Goal: Task Accomplishment & Management: Manage account settings

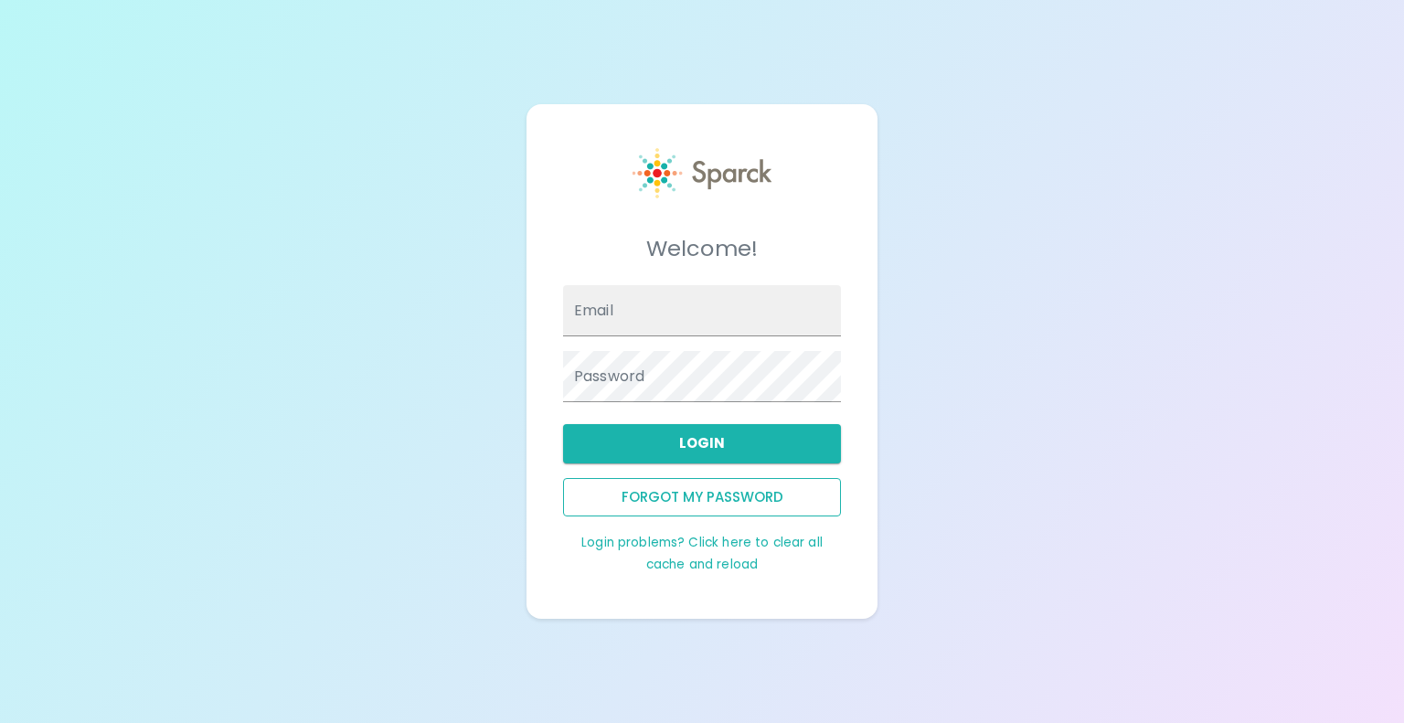
click at [735, 496] on button "Forgot my password" at bounding box center [702, 497] width 278 height 38
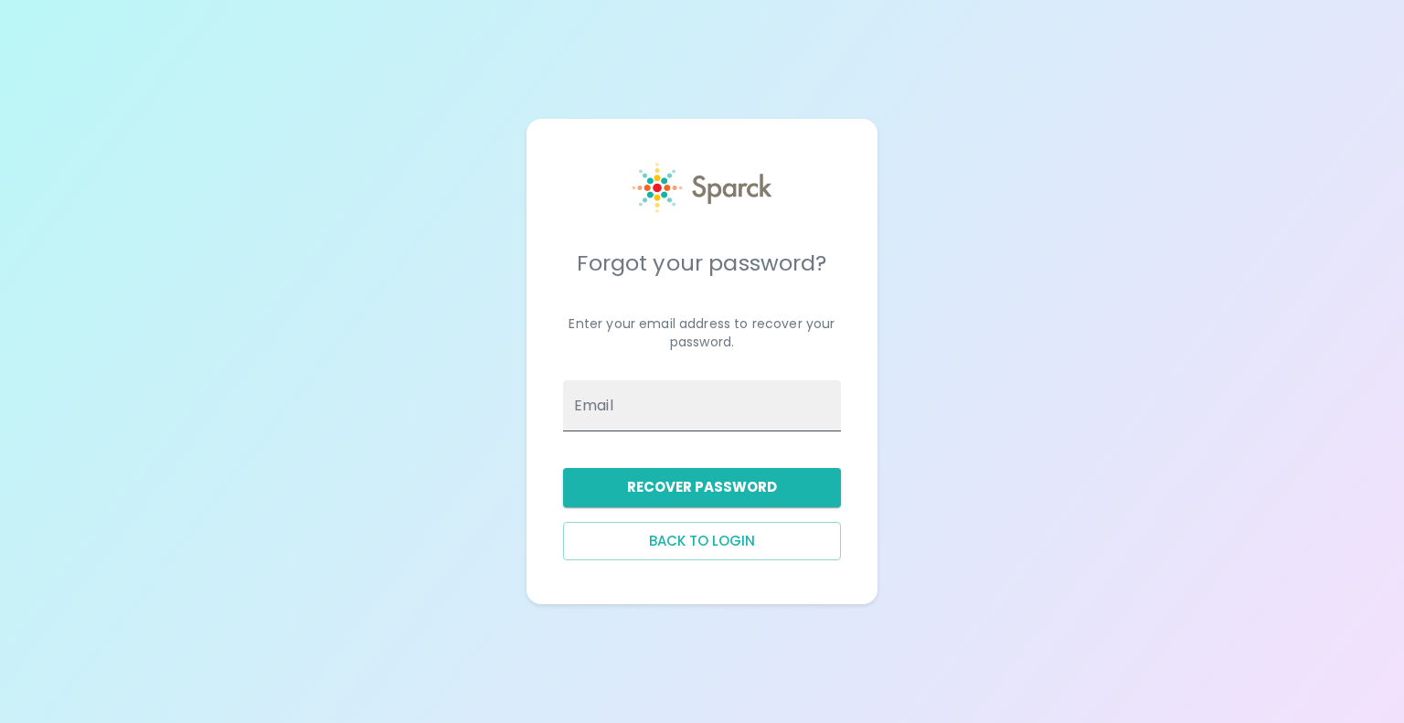
click at [649, 408] on input "Email" at bounding box center [702, 405] width 278 height 51
type input "veena.yellu@boomi.com"
click at [731, 482] on button "Recover Password" at bounding box center [702, 487] width 278 height 38
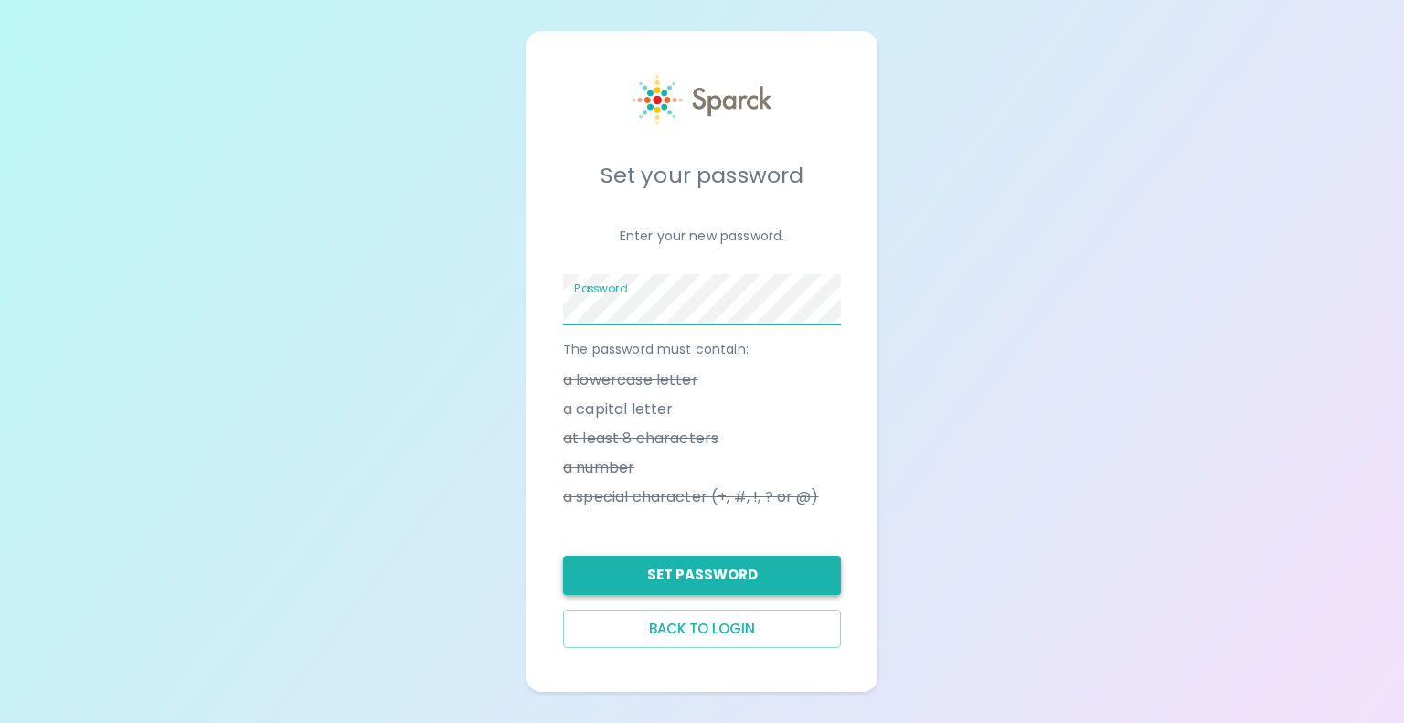
click at [718, 576] on button "Set Password" at bounding box center [702, 575] width 278 height 38
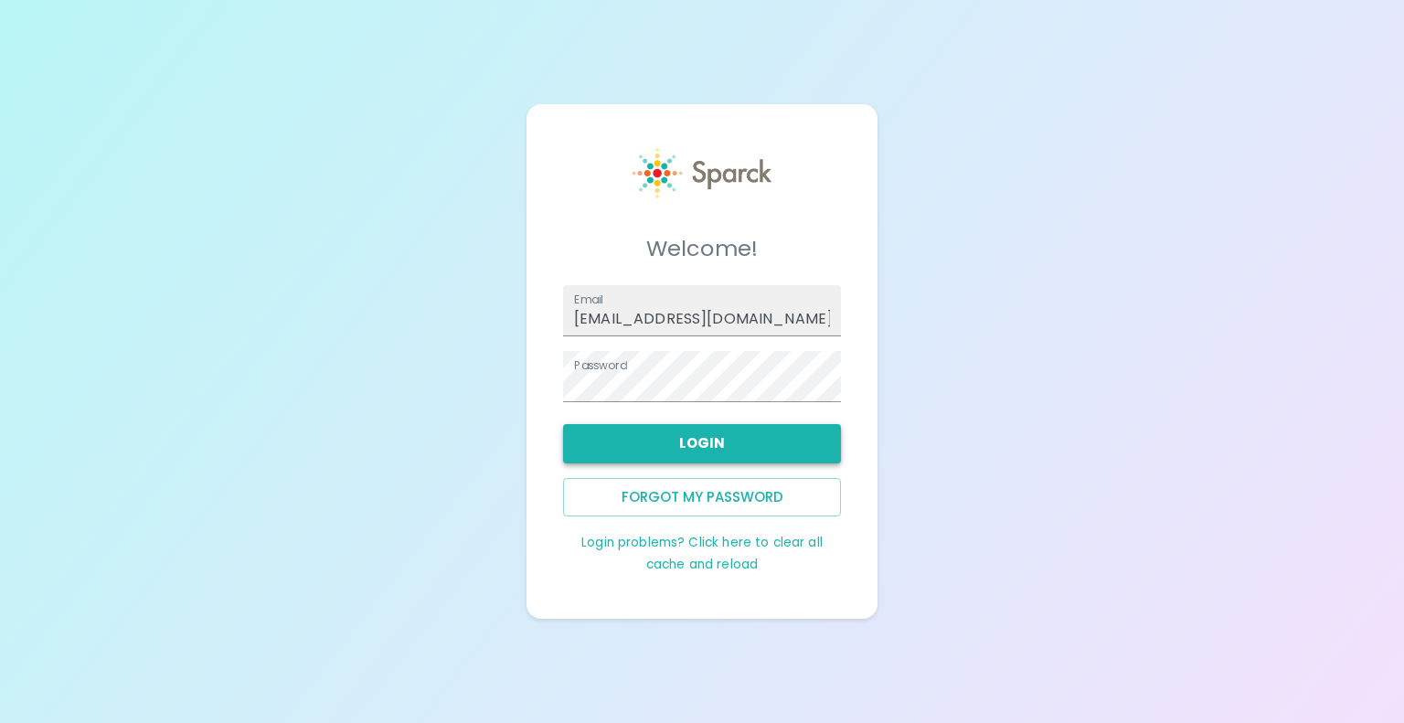
click at [713, 442] on button "Login" at bounding box center [702, 443] width 278 height 38
click at [719, 448] on button "Login" at bounding box center [702, 443] width 278 height 38
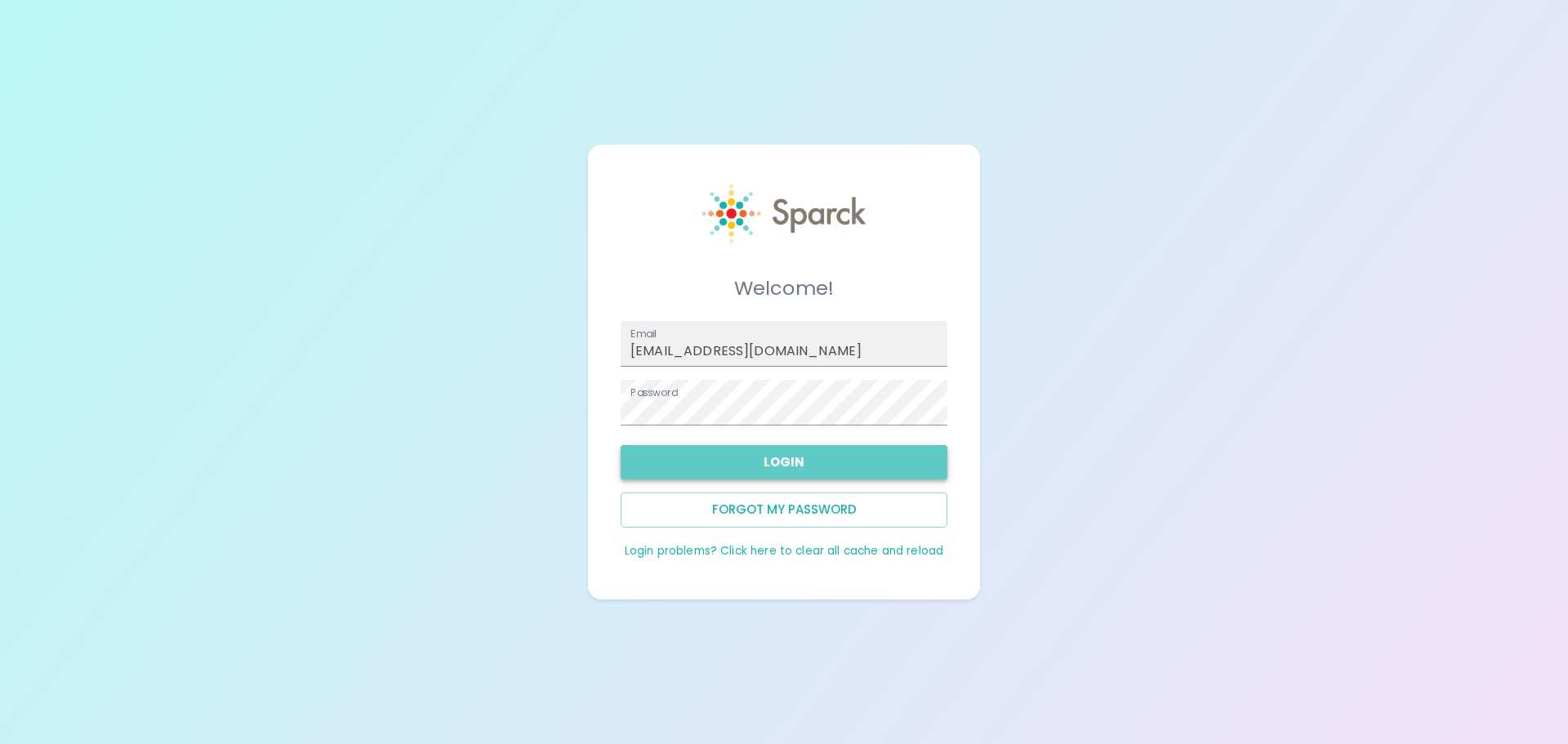
click at [785, 460] on button "Login" at bounding box center [784, 462] width 327 height 34
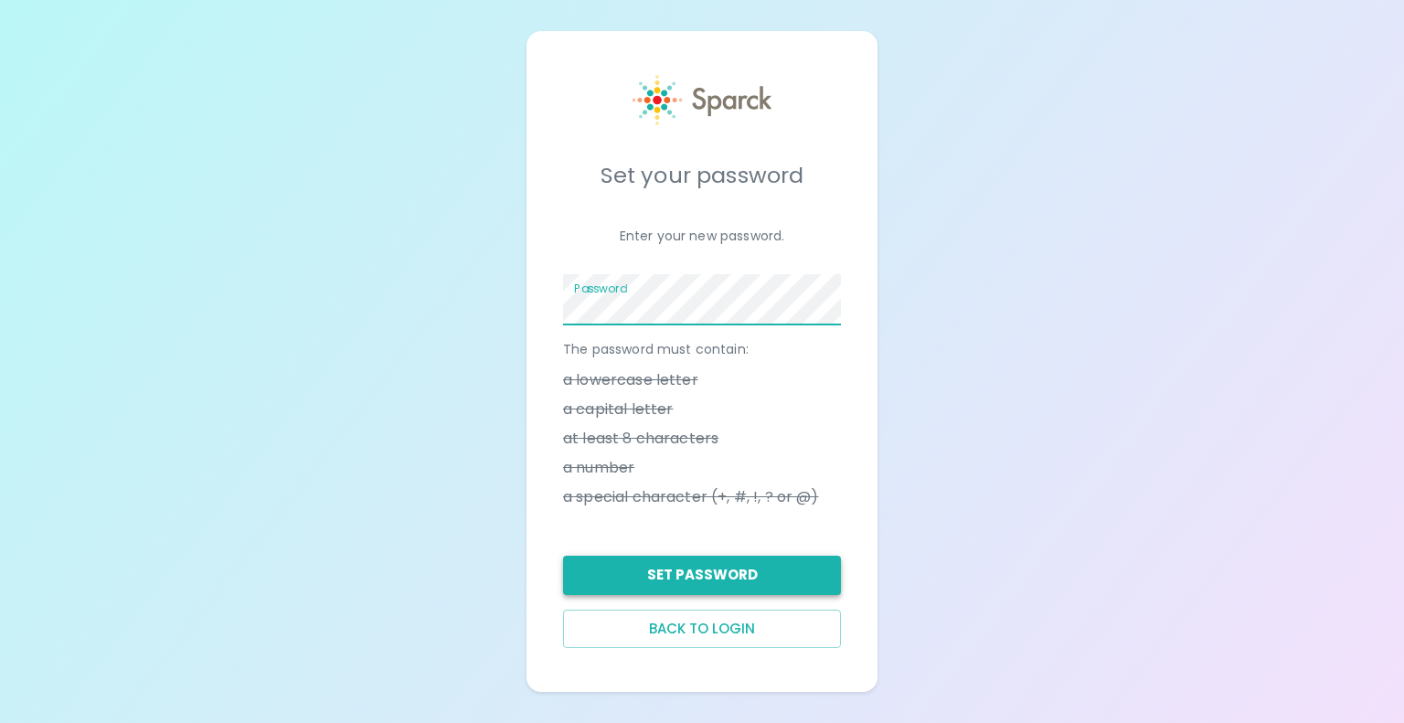
click at [727, 571] on button "Set Password" at bounding box center [702, 575] width 278 height 38
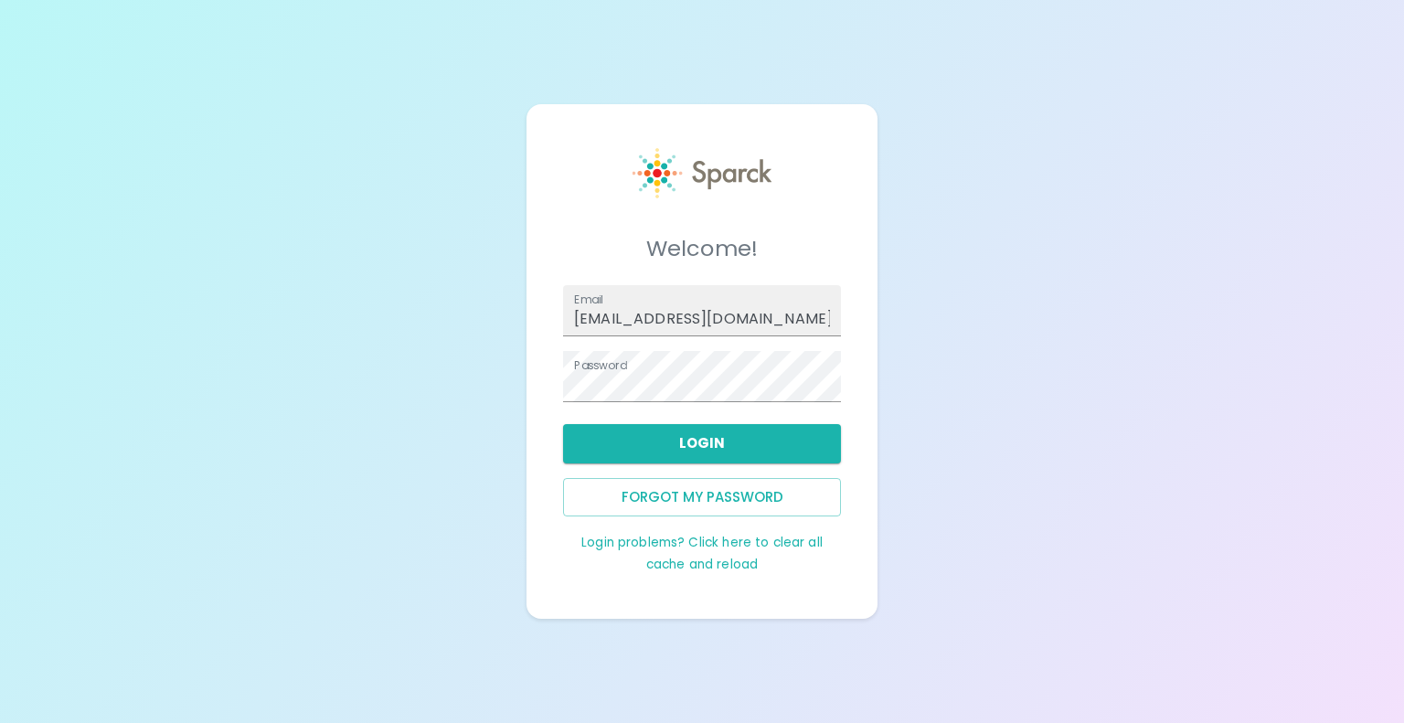
click at [708, 565] on link "Login problems? Click here to clear all cache and reload" at bounding box center [701, 553] width 241 height 39
click at [720, 546] on link "Login problems? Click here to clear all cache and reload" at bounding box center [701, 553] width 241 height 39
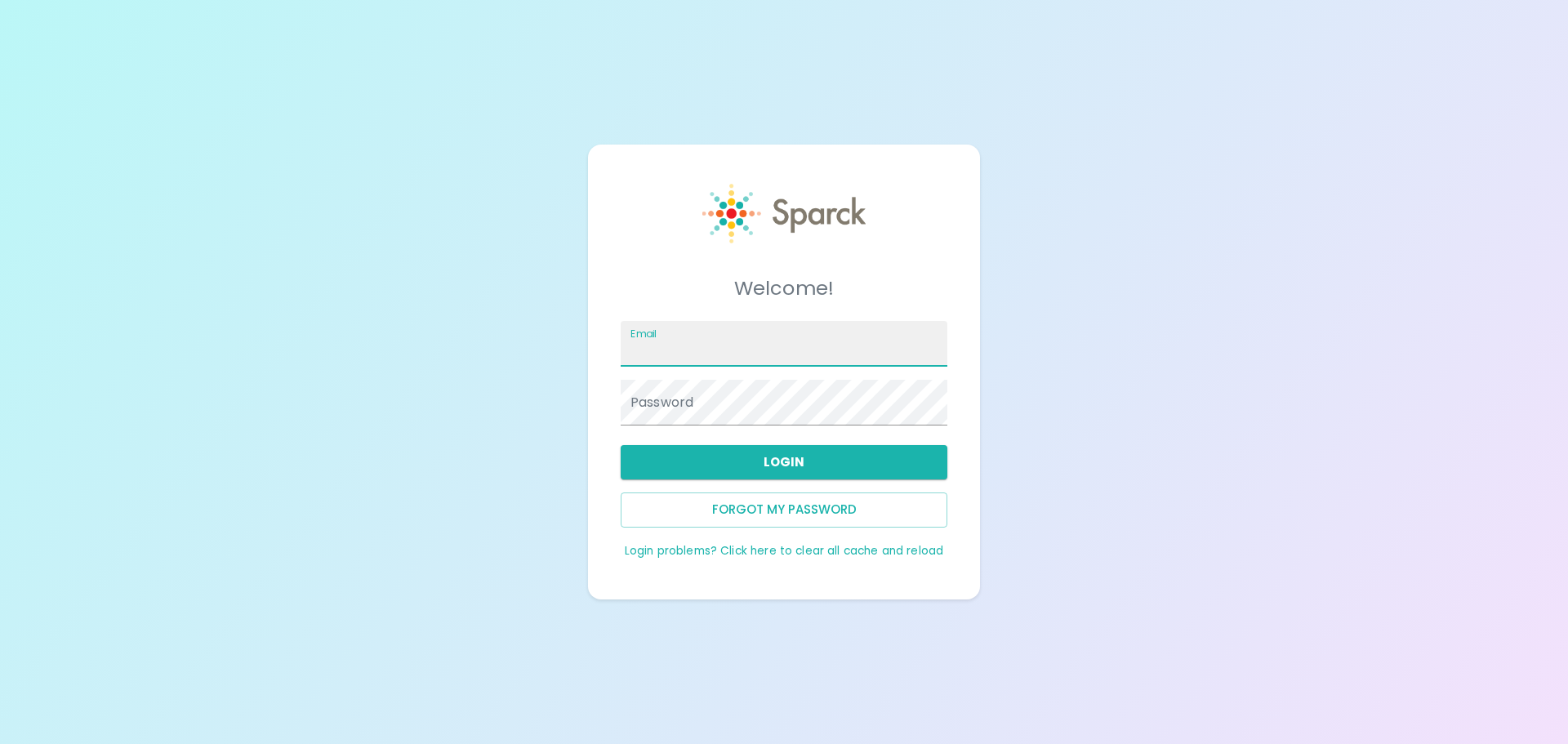
click at [705, 339] on input "Email" at bounding box center [784, 343] width 327 height 46
type input "[EMAIL_ADDRESS][DOMAIN_NAME]"
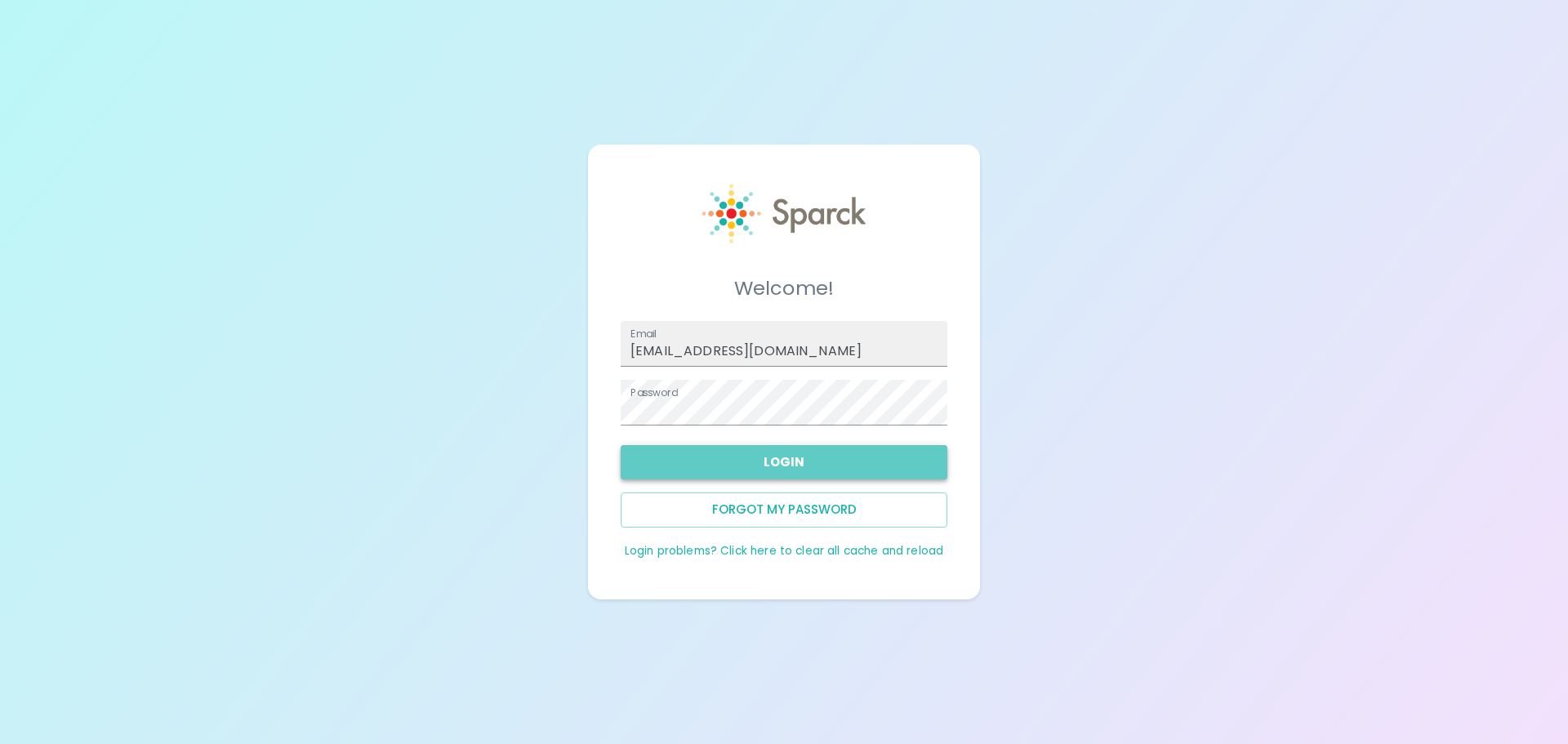
click at [789, 459] on button "Login" at bounding box center [784, 462] width 327 height 34
click at [836, 451] on button "Login" at bounding box center [784, 462] width 327 height 34
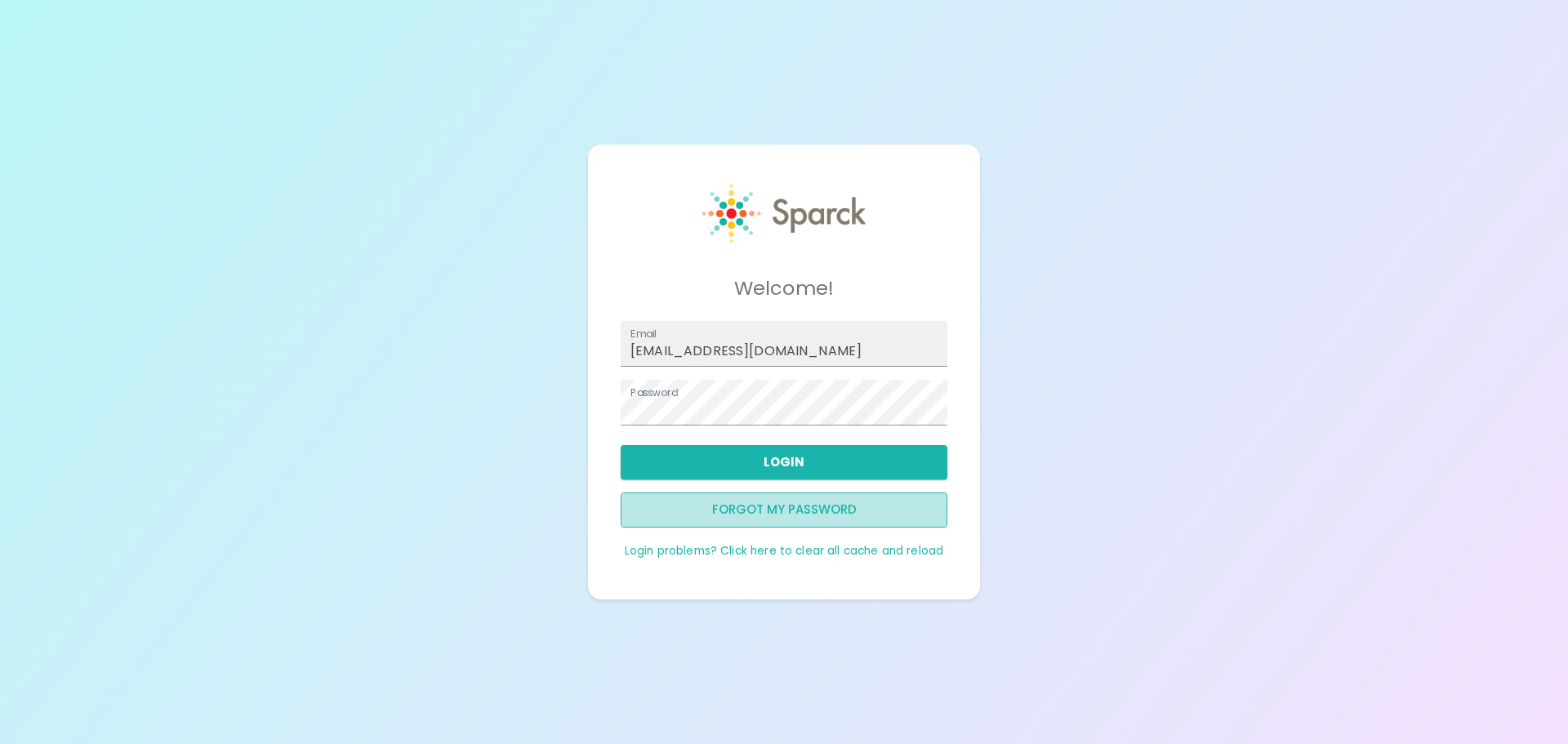
click at [764, 509] on button "Forgot my password" at bounding box center [784, 510] width 327 height 34
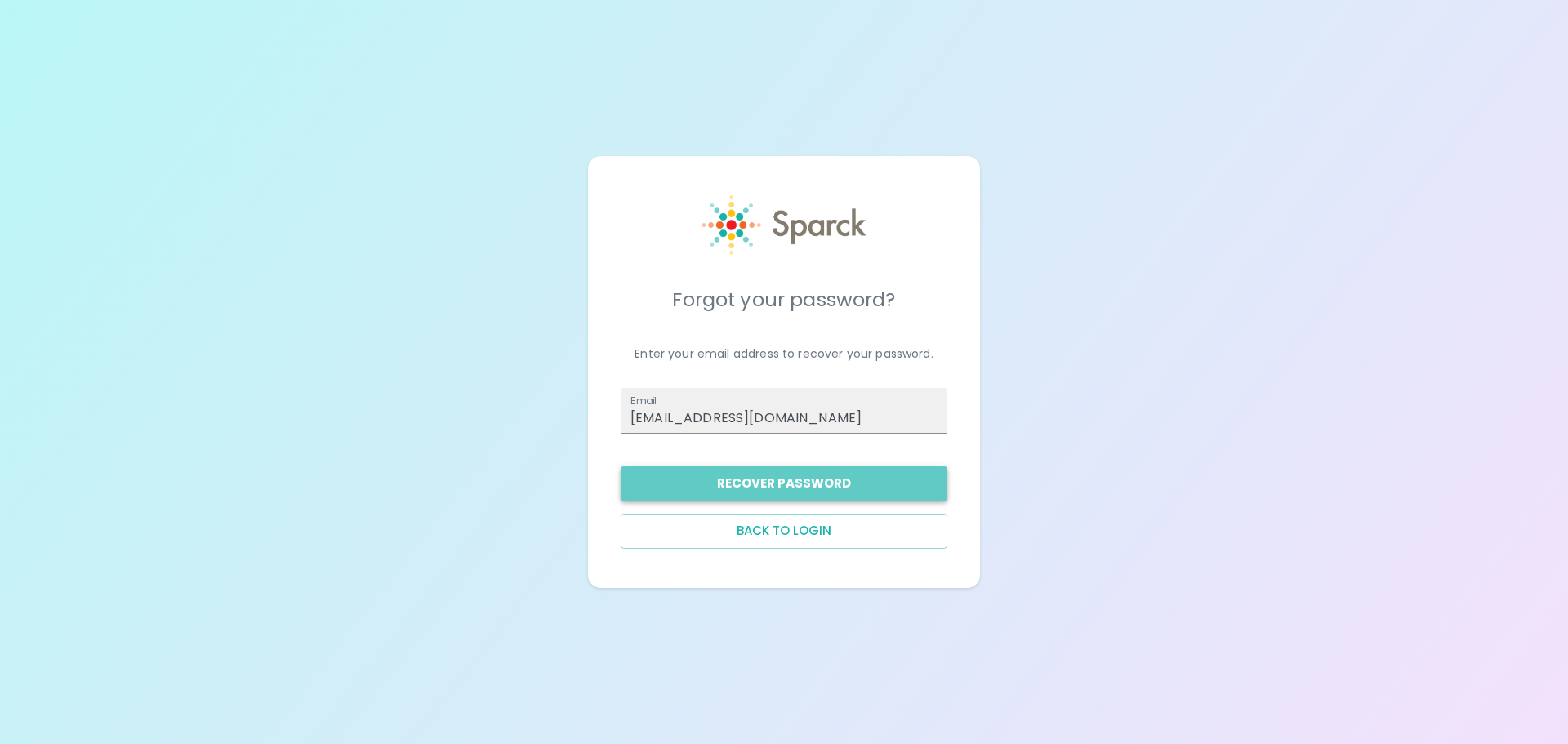
click at [777, 481] on button "Recover Password" at bounding box center [784, 484] width 327 height 34
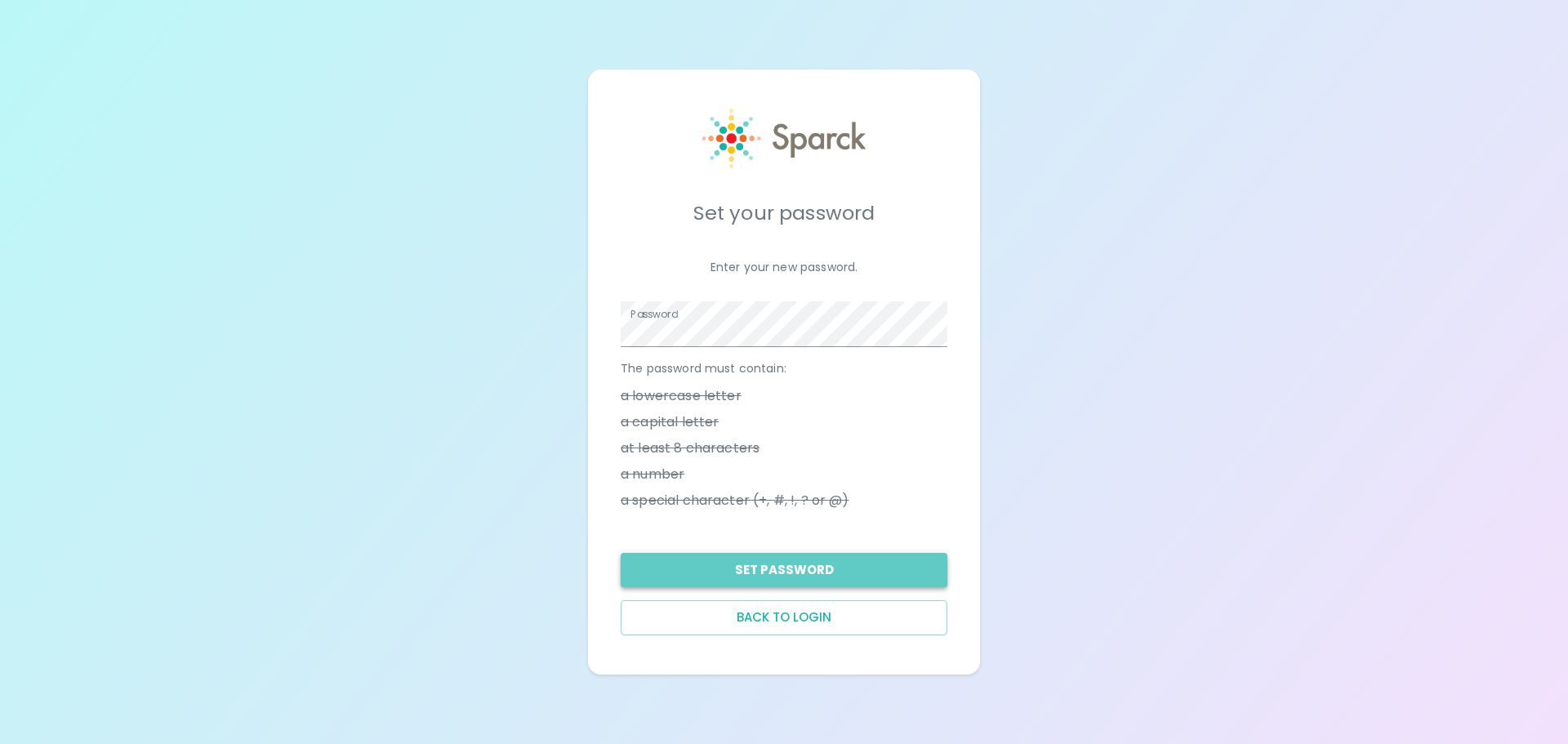
click at [807, 565] on button "Set Password" at bounding box center [784, 571] width 327 height 34
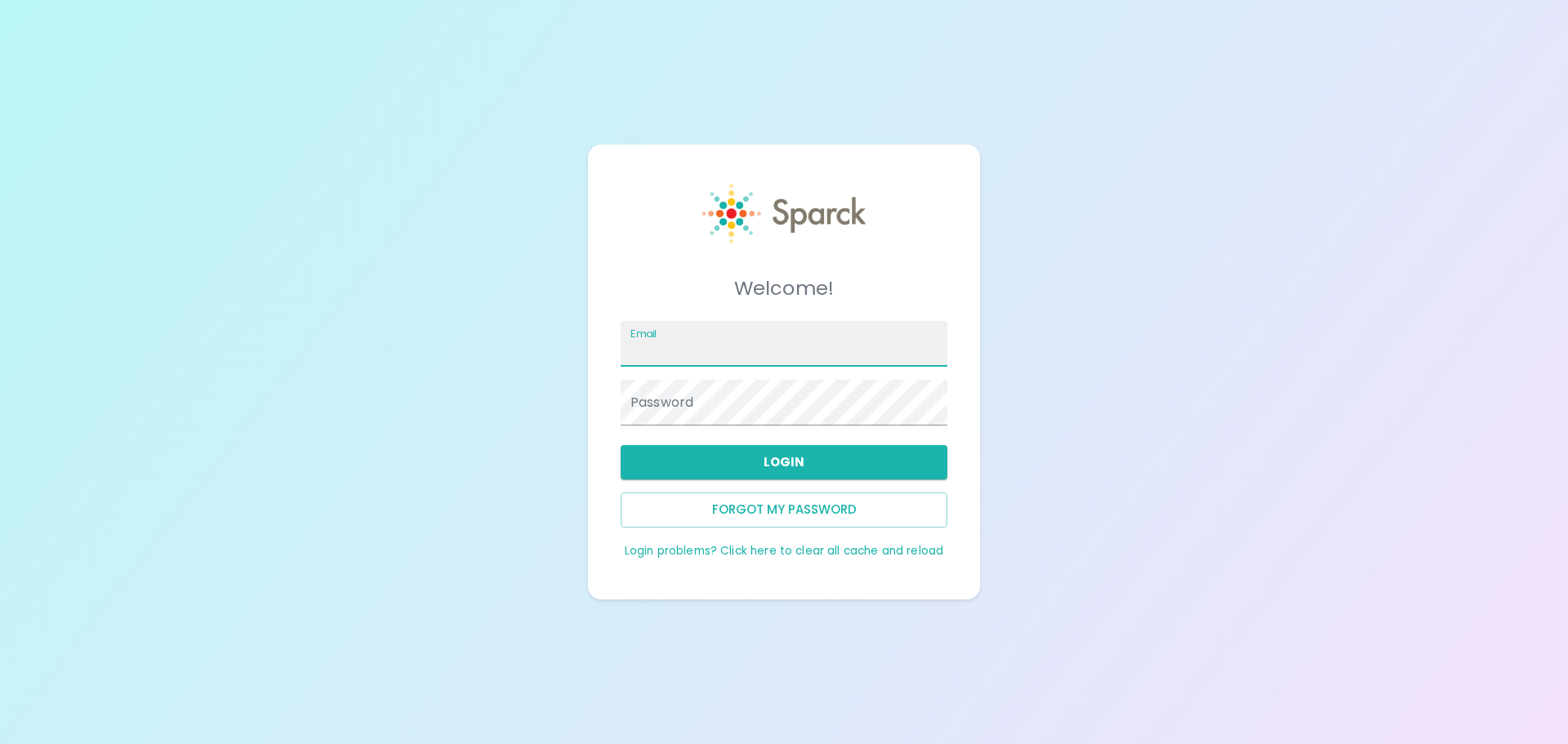
click at [708, 343] on input "Email" at bounding box center [784, 343] width 327 height 46
type input "[EMAIL_ADDRESS][DOMAIN_NAME]"
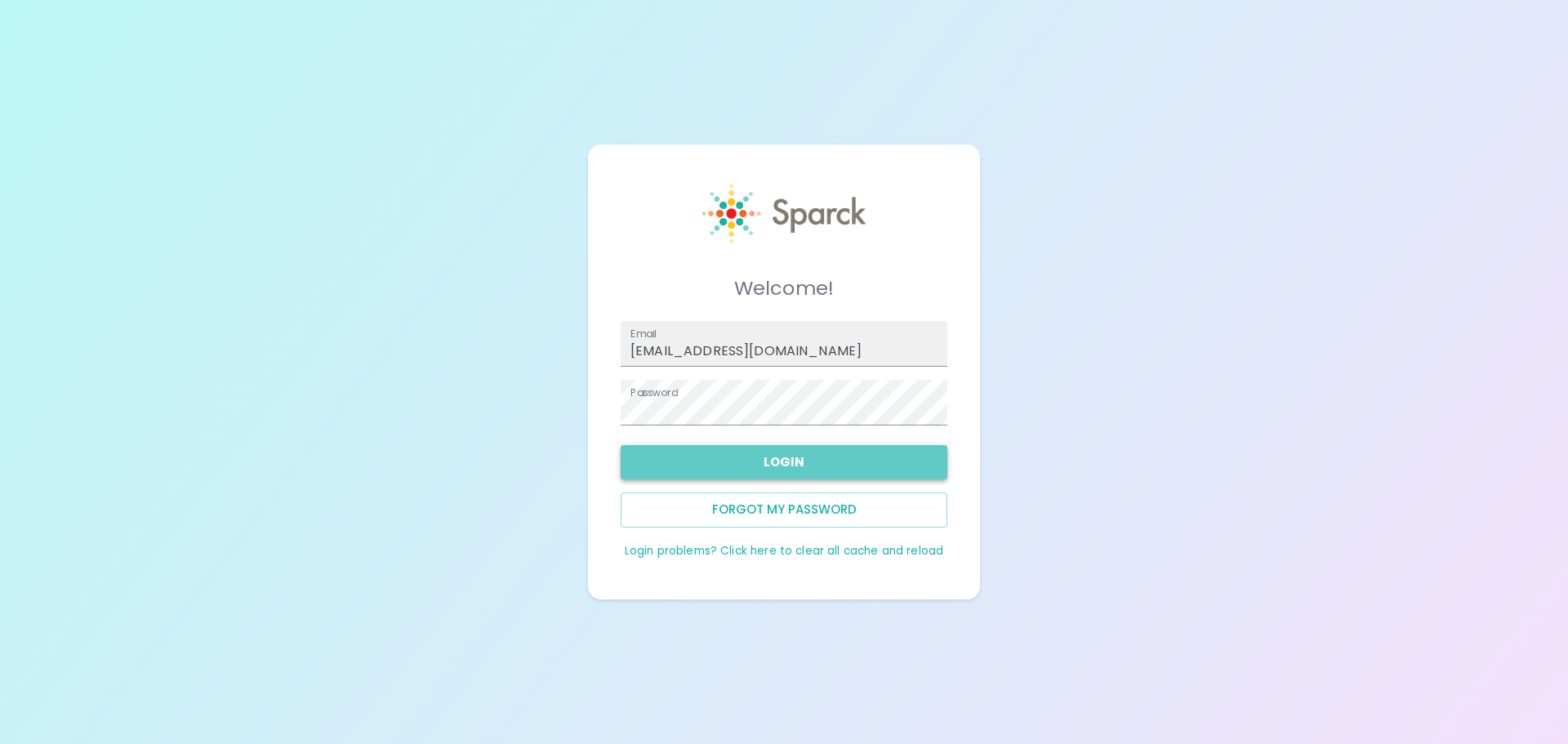
click at [788, 466] on button "Login" at bounding box center [784, 462] width 327 height 34
